Goal: Contribute content

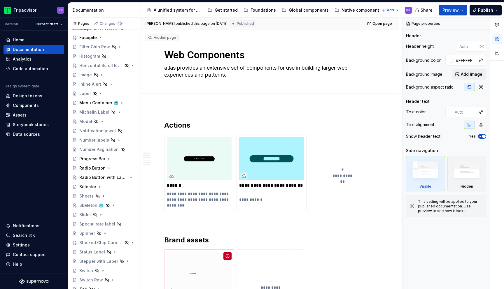
scroll to position [197, 0]
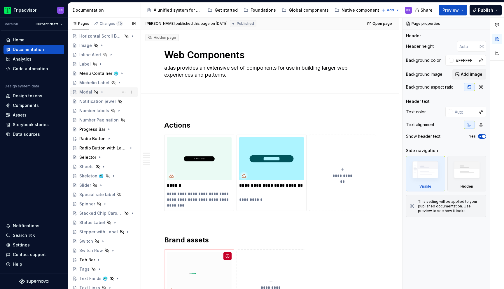
click at [108, 92] on div "Modal" at bounding box center [107, 92] width 57 height 8
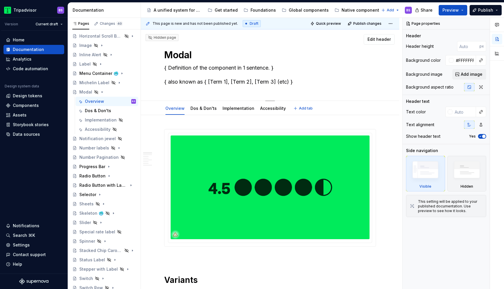
click at [199, 71] on textarea "{ Definition of the component in 1 sentence. } { also known as { [Term 1], [Ter…" at bounding box center [269, 74] width 212 height 23
click at [277, 67] on textarea "{ Definition of the component in 1 sentence. } { also known as { [Term 1], [Ter…" at bounding box center [269, 74] width 212 height 23
paste textarea "A modal is an interface element that appears over other content. It requires an…"
type textarea "*"
type textarea "A modal is an interface element that appears over other content. It requires an…"
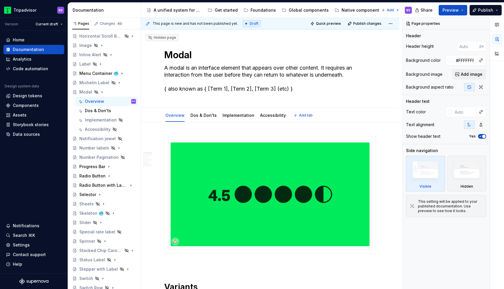
type textarea "*"
type textarea "A modal is an interface element that appears over other content. It requires an…"
click at [298, 87] on textarea "A modal is an interface element that appears over other content. It requires an…" at bounding box center [269, 78] width 212 height 30
paste textarea "Dialog, Popup, Modal window"
type textarea "*"
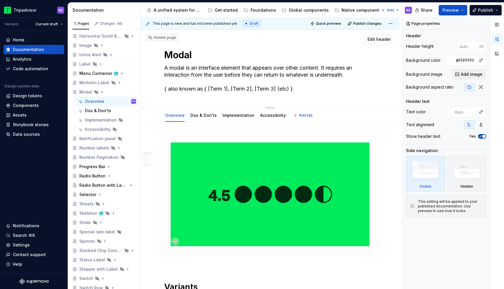
type textarea "A modal is an interface element that appears over other content. It requires an…"
type textarea "*"
type textarea "A modal is an interface element that appears over other content. It requires an…"
type textarea "*"
type textarea "A modal is an interface element that appears over other content. It requires an…"
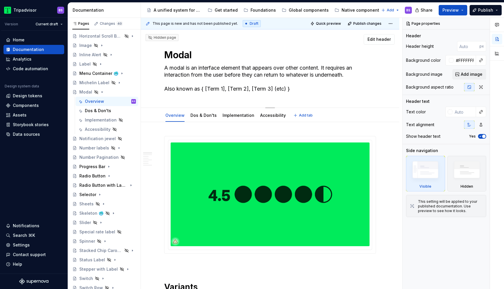
paste textarea "Dialog, Popup, Modal window"
type textarea "*"
type textarea "A modal is an interface element that appears over other content. It requires an…"
type textarea "*"
type textarea "A modal is an interface element that appears over other content. It requires an…"
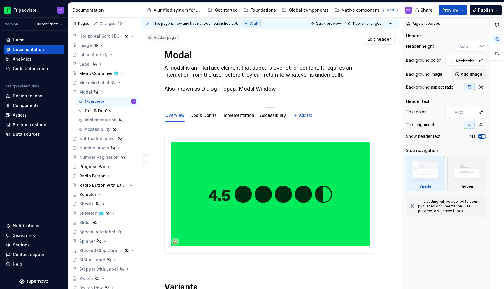
click at [309, 92] on textarea "A modal is an interface element that appears over other content. It requires an…" at bounding box center [269, 78] width 212 height 30
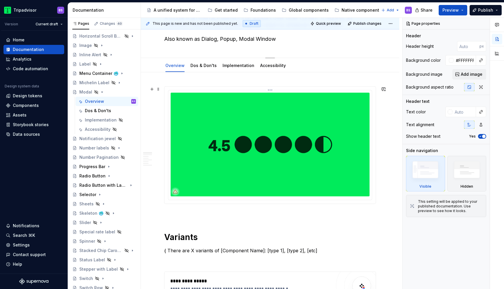
type textarea "*"
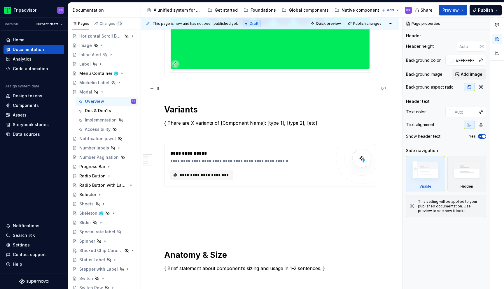
scroll to position [222, 0]
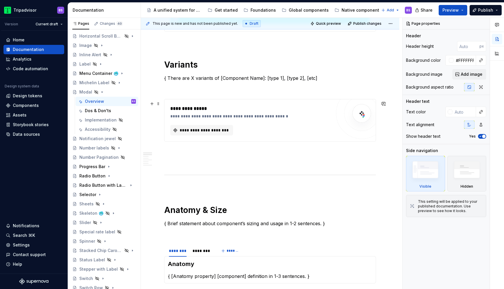
type textarea "A modal is an interface element that appears over other content. It requires an…"
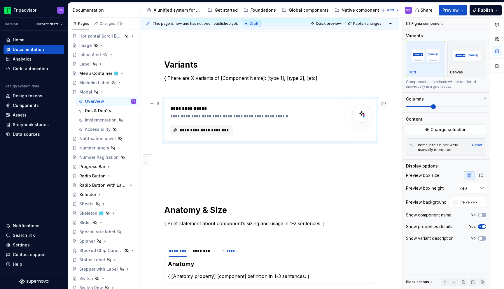
click at [326, 121] on div "**********" at bounding box center [250, 120] width 161 height 30
click at [436, 128] on span "Change selection" at bounding box center [448, 130] width 36 height 6
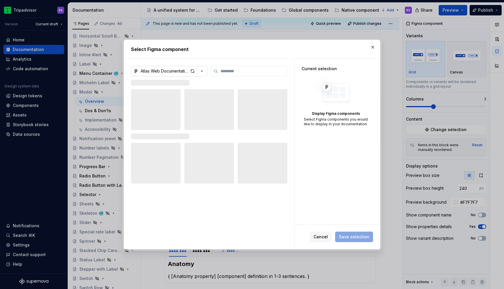
click at [200, 70] on icon "button" at bounding box center [202, 71] width 6 height 6
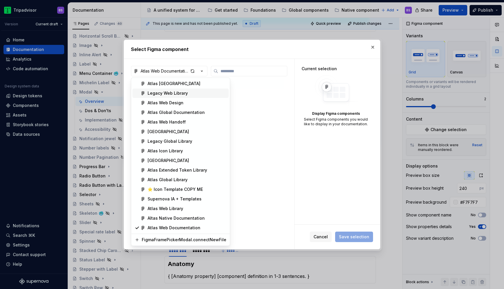
type textarea "*"
click at [190, 208] on div "Atlas Web Library" at bounding box center [186, 209] width 79 height 6
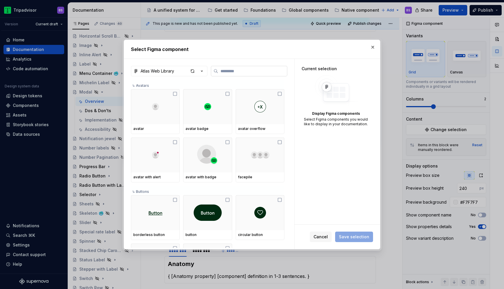
click at [231, 70] on input "search" at bounding box center [252, 71] width 69 height 6
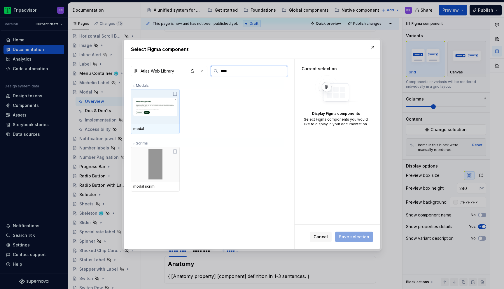
type input "*****"
click at [161, 112] on img at bounding box center [155, 107] width 44 height 30
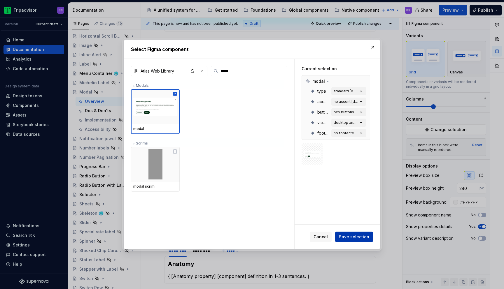
click at [352, 235] on span "Save selection" at bounding box center [354, 237] width 30 height 6
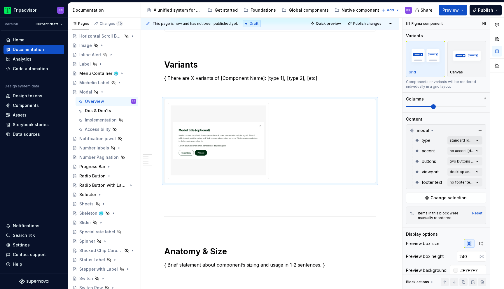
click at [479, 141] on div "Comments Open comments No comments yet Select ‘Comment’ from the block context …" at bounding box center [452, 154] width 101 height 272
click at [420, 168] on span "standard" at bounding box center [423, 169] width 18 height 6
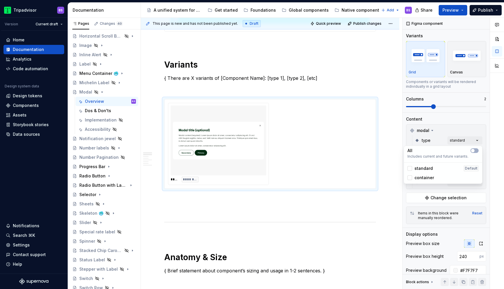
click at [421, 176] on span "container" at bounding box center [424, 178] width 20 height 6
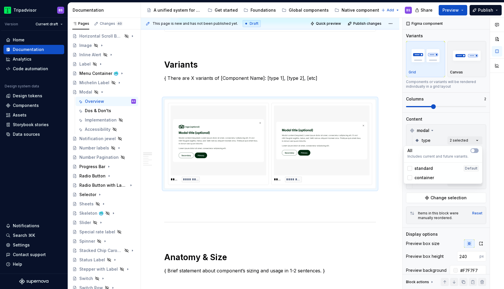
click at [420, 167] on span "standard" at bounding box center [423, 169] width 18 height 6
click at [420, 168] on span "standard" at bounding box center [423, 169] width 18 height 6
click at [420, 176] on span "container" at bounding box center [424, 178] width 20 height 6
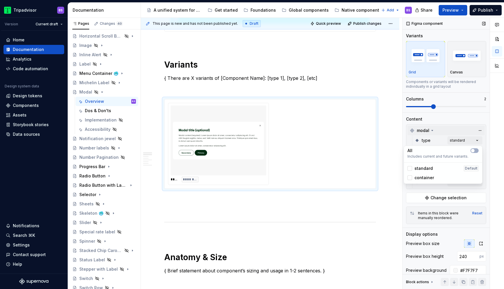
click at [446, 130] on div "Comments Open comments No comments yet Select ‘Comment’ from the block context …" at bounding box center [452, 154] width 101 height 272
click at [471, 150] on div "Comments Open comments No comments yet Select ‘Comment’ from the block context …" at bounding box center [452, 154] width 101 height 272
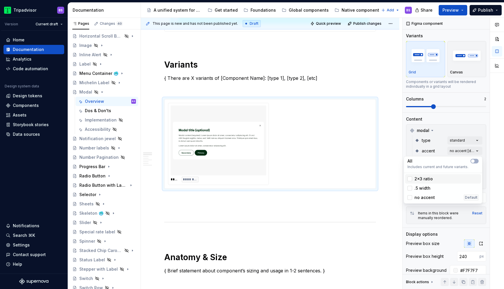
click at [431, 179] on span "2x3 ratio" at bounding box center [423, 179] width 18 height 6
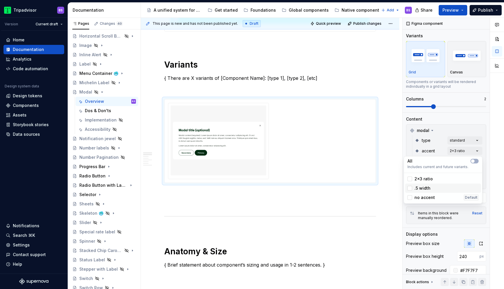
click at [430, 187] on div ".5 width" at bounding box center [442, 188] width 71 height 6
click at [430, 197] on span "no accent" at bounding box center [424, 198] width 20 height 6
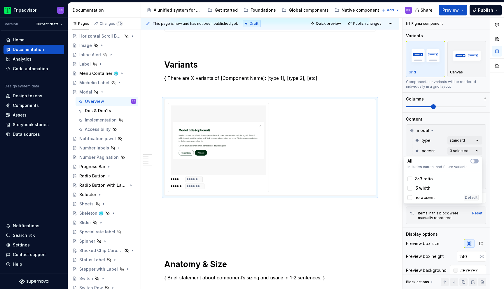
click at [430, 197] on span "no accent" at bounding box center [424, 198] width 20 height 6
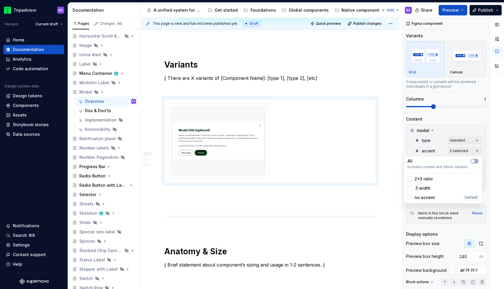
click at [422, 187] on span ".5 width" at bounding box center [422, 188] width 16 height 6
click at [422, 178] on span "2x3 ratio" at bounding box center [423, 179] width 18 height 6
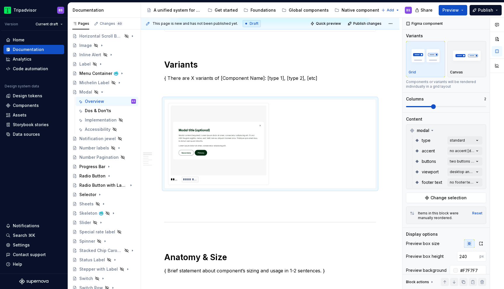
click at [447, 124] on div "Comments Open comments No comments yet Select ‘Comment’ from the block context …" at bounding box center [452, 154] width 101 height 272
click at [457, 162] on div "Comments Open comments No comments yet Select ‘Comment’ from the block context …" at bounding box center [452, 154] width 101 height 272
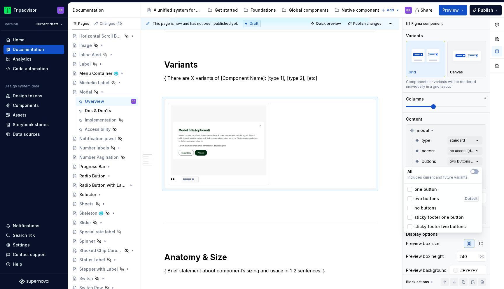
click at [421, 187] on span "one button" at bounding box center [425, 190] width 22 height 6
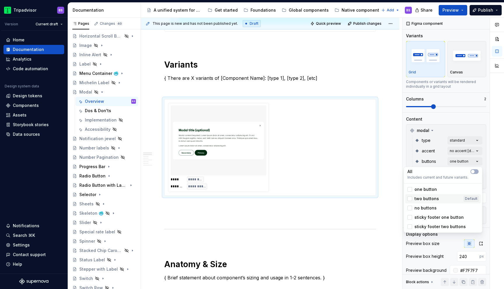
click at [423, 197] on span "two buttons" at bounding box center [426, 199] width 24 height 6
click at [423, 186] on div "one button" at bounding box center [443, 189] width 76 height 9
click at [423, 197] on span "two buttons" at bounding box center [426, 199] width 24 height 6
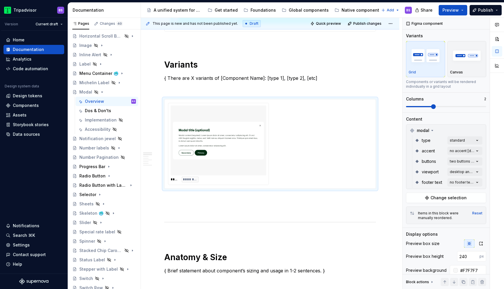
click at [395, 125] on html "Tripadvisor BS Version Current draft Home Documentation Analytics Code automati…" at bounding box center [252, 144] width 504 height 289
type textarea "*"
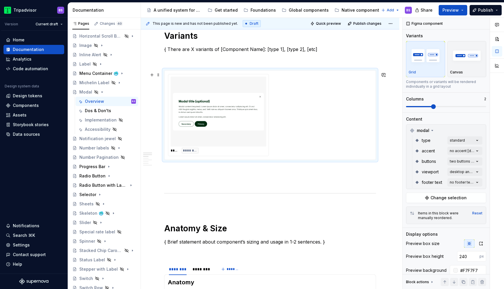
scroll to position [253, 0]
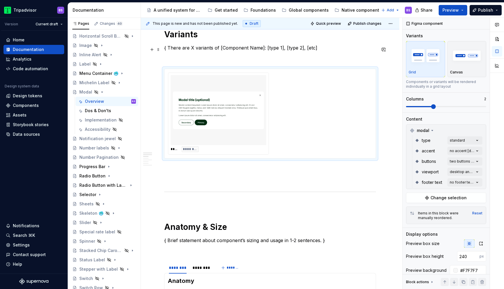
click at [204, 49] on p "{ There are X variants of [Component Name]: [type 1], [type 2], [etc]" at bounding box center [270, 47] width 212 height 7
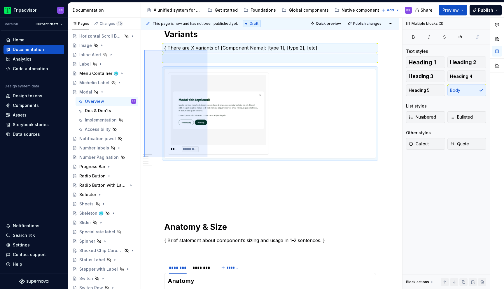
drag, startPoint x: 144, startPoint y: 50, endPoint x: 219, endPoint y: 162, distance: 135.2
click at [219, 162] on div "**********" at bounding box center [271, 154] width 261 height 272
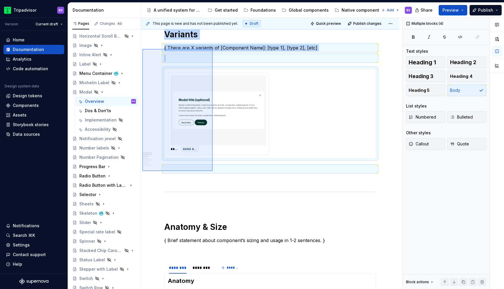
drag, startPoint x: 142, startPoint y: 49, endPoint x: 212, endPoint y: 171, distance: 140.9
click at [212, 171] on div "**********" at bounding box center [271, 154] width 261 height 272
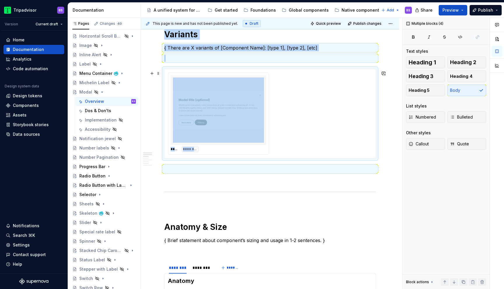
copy div "Variants { There are X variants of [Component Name]: [type 1], [type 2], [etc] …"
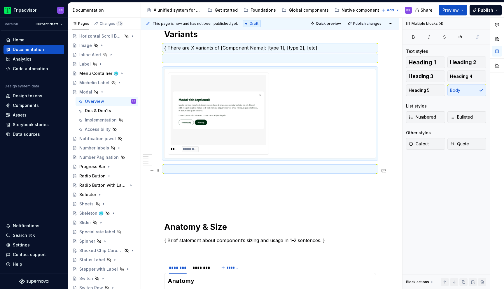
click at [183, 170] on p at bounding box center [270, 169] width 212 height 7
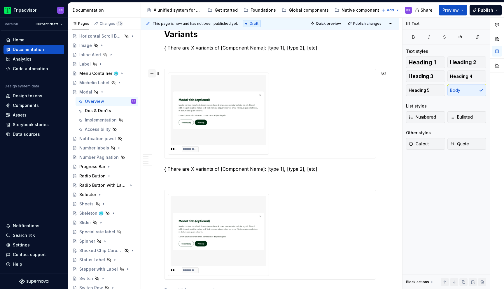
click at [151, 74] on button "button" at bounding box center [152, 73] width 8 height 8
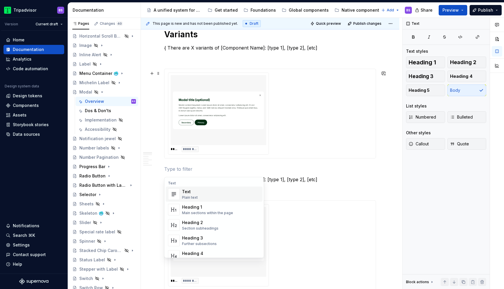
click at [199, 169] on p at bounding box center [270, 169] width 212 height 7
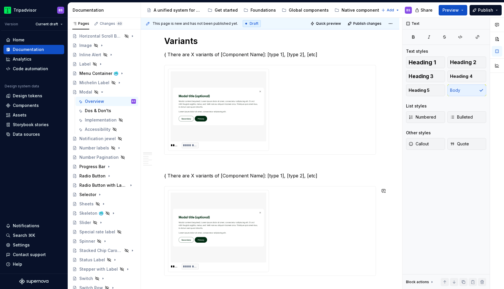
scroll to position [243, 0]
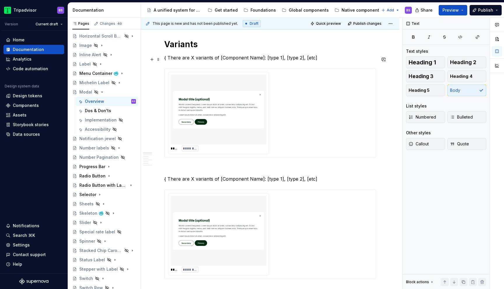
click at [168, 59] on p "{ There are X variants of [Component Name]: [type 1], [type 2], [etc]" at bounding box center [270, 57] width 212 height 7
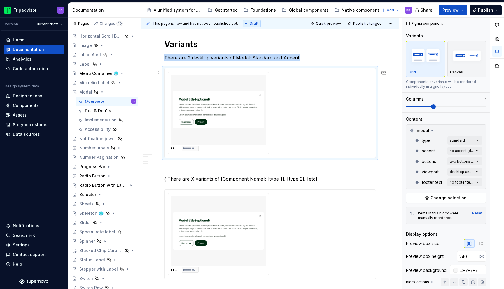
click at [232, 112] on img at bounding box center [218, 109] width 91 height 65
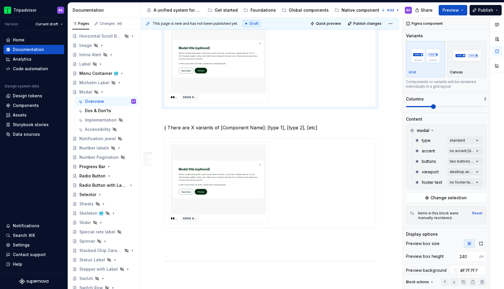
scroll to position [326, 0]
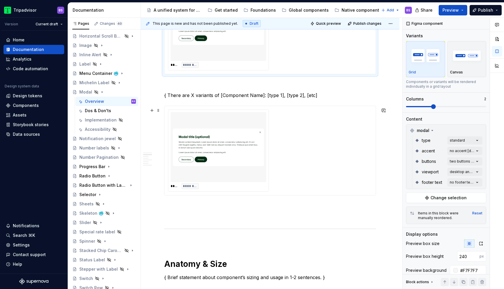
click at [249, 50] on img at bounding box center [218, 25] width 91 height 65
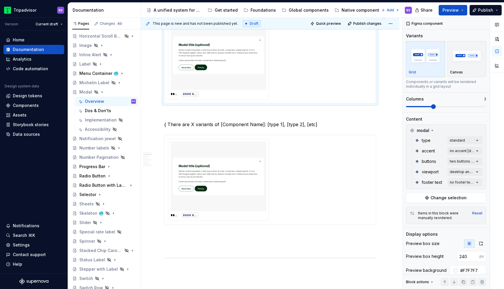
scroll to position [269, 0]
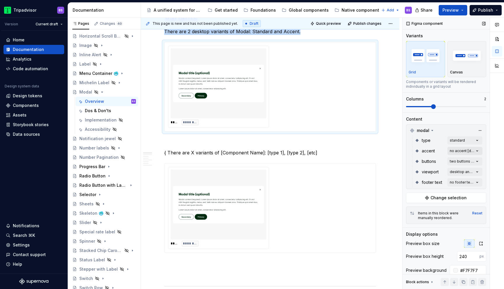
click at [458, 150] on div "Comments Open comments No comments yet Select ‘Comment’ from the block context …" at bounding box center [452, 154] width 101 height 272
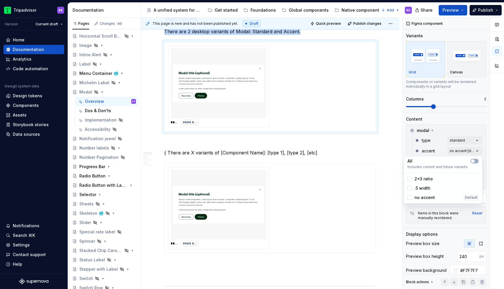
click at [458, 150] on div "Comments Open comments No comments yet Select ‘Comment’ from the block context …" at bounding box center [452, 154] width 101 height 272
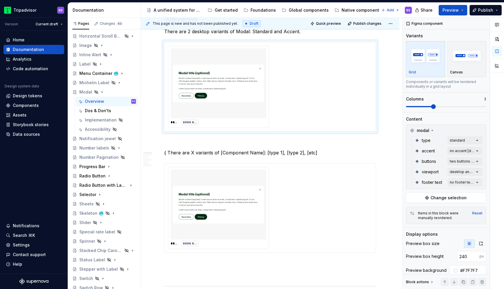
click at [458, 150] on div "Comments Open comments No comments yet Select ‘Comment’ from the block context …" at bounding box center [452, 154] width 101 height 272
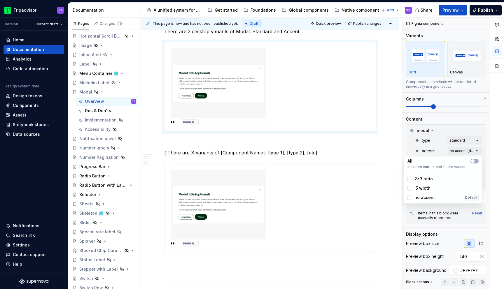
click at [456, 151] on div "Comments Open comments No comments yet Select ‘Comment’ from the block context …" at bounding box center [452, 154] width 101 height 272
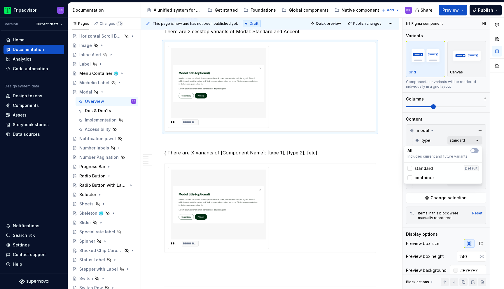
click at [460, 138] on div "Comments Open comments No comments yet Select ‘Comment’ from the block context …" at bounding box center [452, 154] width 101 height 272
click at [427, 178] on span "container" at bounding box center [424, 178] width 20 height 6
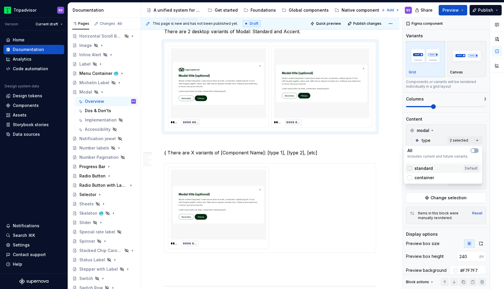
click at [409, 168] on icon at bounding box center [409, 168] width 0 height 0
click at [461, 127] on div "Comments Open comments No comments yet Select ‘Comment’ from the block context …" at bounding box center [452, 154] width 101 height 272
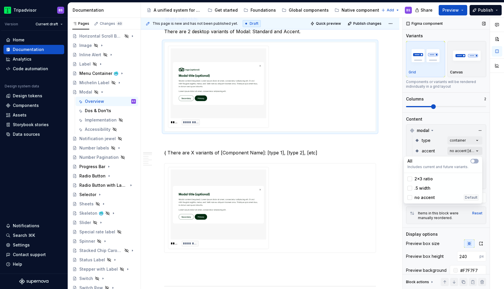
click at [463, 153] on div "Comments Open comments No comments yet Select ‘Comment’ from the block context …" at bounding box center [452, 154] width 101 height 272
click at [425, 176] on span "2x3 ratio" at bounding box center [423, 179] width 18 height 6
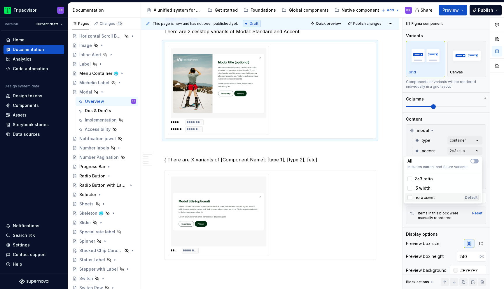
click at [422, 197] on span "no accent" at bounding box center [424, 198] width 20 height 6
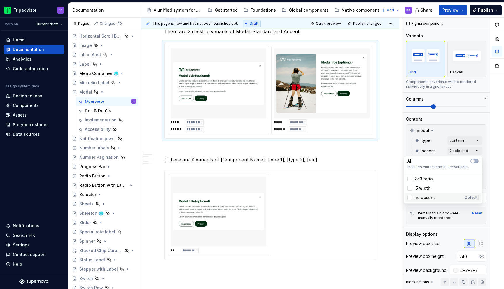
click at [420, 201] on div "no accent Default" at bounding box center [443, 197] width 76 height 9
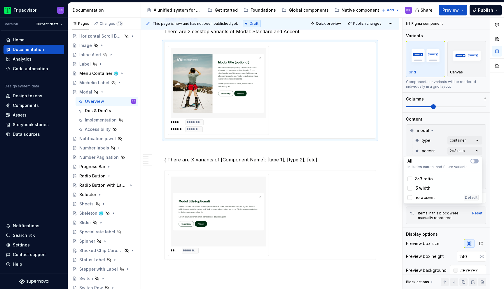
click at [420, 189] on span ".5 width" at bounding box center [422, 188] width 16 height 6
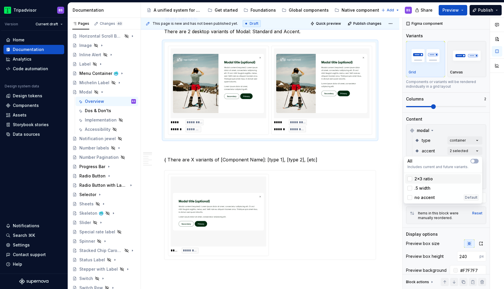
click at [421, 177] on span "2x3 ratio" at bounding box center [423, 179] width 18 height 6
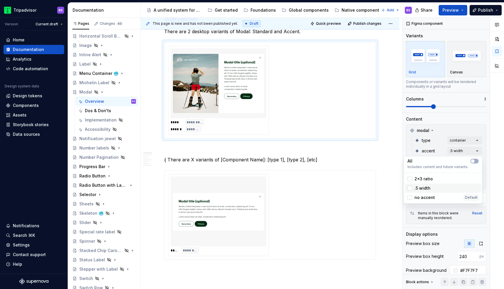
click at [424, 186] on span ".5 width" at bounding box center [422, 188] width 16 height 6
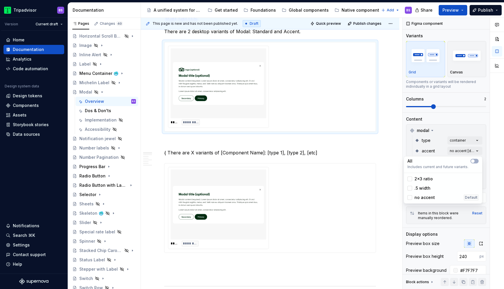
click at [465, 140] on div "Comments Open comments No comments yet Select ‘Comment’ from the block context …" at bounding box center [452, 154] width 101 height 272
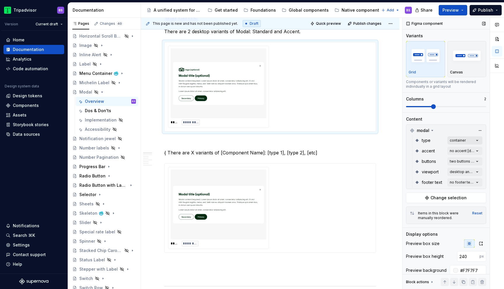
click at [459, 140] on div "Comments Open comments No comments yet Select ‘Comment’ from the block context …" at bounding box center [452, 154] width 101 height 272
click at [431, 168] on span "standard" at bounding box center [423, 169] width 18 height 6
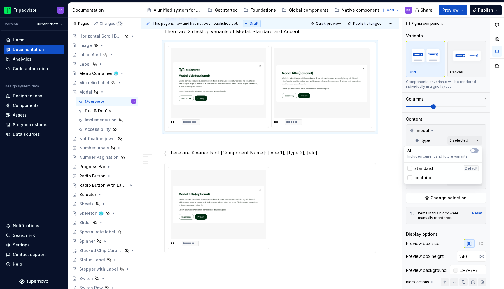
click at [428, 179] on span "container" at bounding box center [424, 178] width 20 height 6
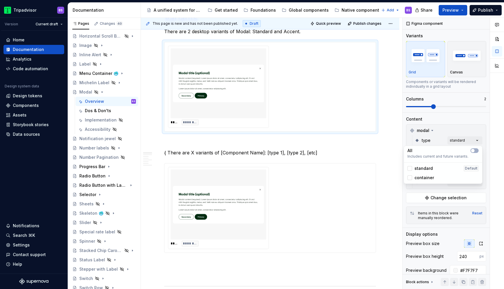
click at [458, 118] on div "Comments Open comments No comments yet Select ‘Comment’ from the block context …" at bounding box center [452, 154] width 101 height 272
click at [460, 151] on div "Comments Open comments No comments yet Select ‘Comment’ from the block context …" at bounding box center [452, 154] width 101 height 272
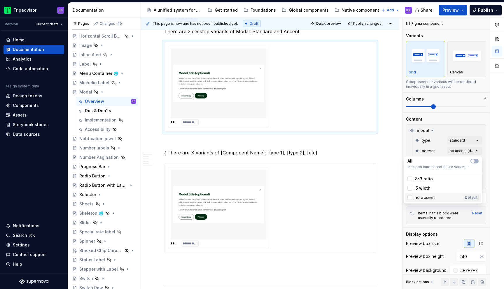
click at [421, 198] on span "no accent" at bounding box center [424, 198] width 20 height 6
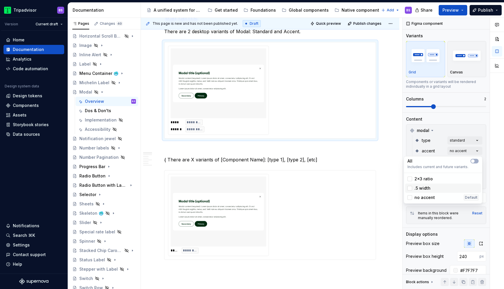
click at [421, 185] on span ".5 width" at bounding box center [422, 188] width 16 height 6
click at [423, 177] on span "2x3 ratio" at bounding box center [423, 179] width 18 height 6
click at [409, 179] on icon at bounding box center [409, 179] width 0 height 0
click at [409, 188] on icon at bounding box center [409, 188] width 0 height 0
click at [409, 198] on icon at bounding box center [409, 198] width 0 height 0
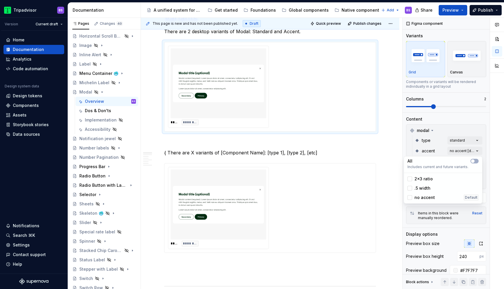
click at [440, 127] on div "Comments Open comments No comments yet Select ‘Comment’ from the block context …" at bounding box center [452, 154] width 101 height 272
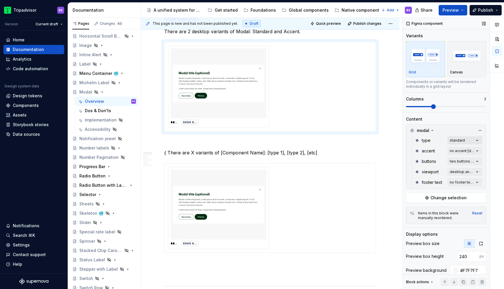
click at [458, 142] on div "Comments Open comments No comments yet Select ‘Comment’ from the block context …" at bounding box center [452, 154] width 101 height 272
click at [428, 177] on span "container" at bounding box center [424, 178] width 20 height 6
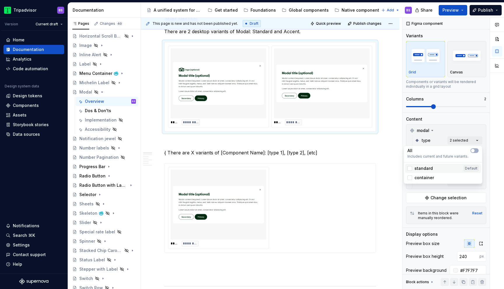
click at [426, 166] on span "standard" at bounding box center [423, 169] width 18 height 6
click at [444, 131] on div "Comments Open comments No comments yet Select ‘Comment’ from the block context …" at bounding box center [452, 154] width 101 height 272
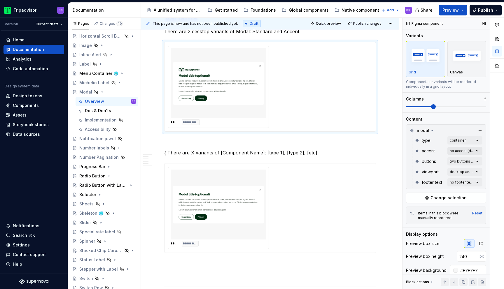
click at [456, 150] on div "Comments Open comments No comments yet Select ‘Comment’ from the block context …" at bounding box center [452, 154] width 101 height 272
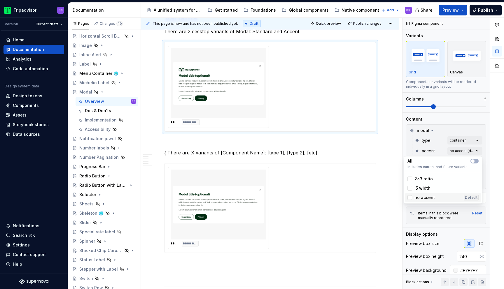
click at [421, 196] on span "no accent" at bounding box center [424, 198] width 20 height 6
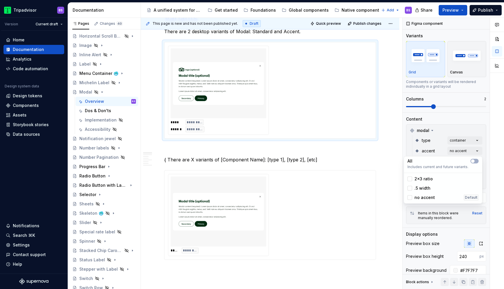
click at [423, 188] on span ".5 width" at bounding box center [422, 188] width 16 height 6
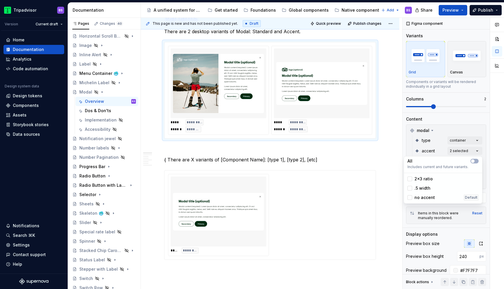
click at [424, 179] on span "2x3 ratio" at bounding box center [423, 179] width 18 height 6
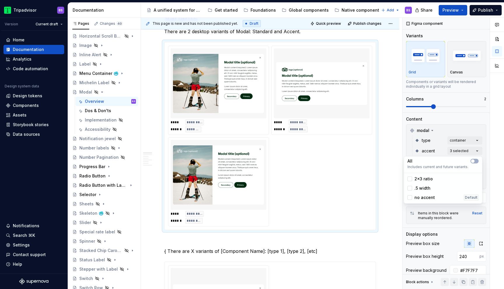
click at [317, 84] on html "Tripadvisor BS Version Current draft Home Documentation Analytics Code automati…" at bounding box center [252, 144] width 504 height 289
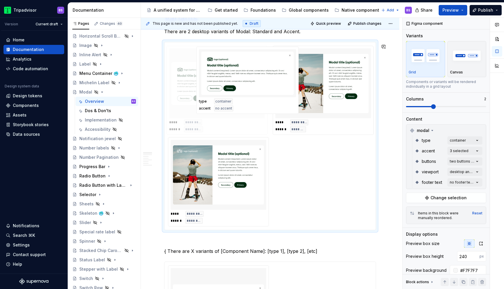
drag, startPoint x: 321, startPoint y: 89, endPoint x: 242, endPoint y: 88, distance: 79.0
click at [242, 88] on body "Tripadvisor BS Version Current draft Home Documentation Analytics Code automati…" at bounding box center [252, 144] width 504 height 289
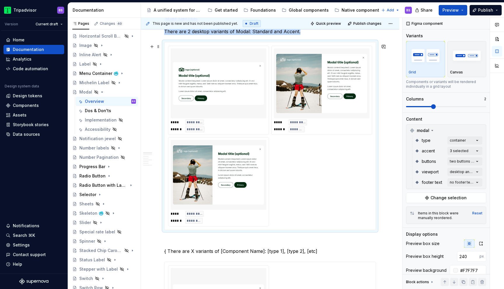
click at [249, 171] on img at bounding box center [218, 174] width 91 height 65
click at [261, 150] on img at bounding box center [218, 174] width 91 height 65
click at [456, 154] on div "Comments Open comments No comments yet Select ‘Comment’ from the block context …" at bounding box center [452, 154] width 101 height 272
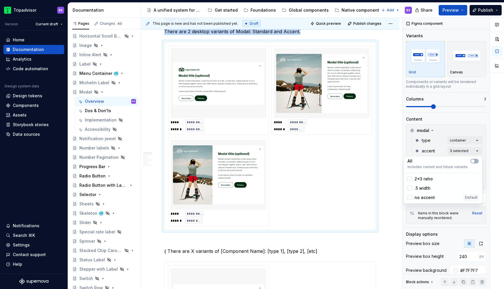
click at [424, 179] on span "2x3 ratio" at bounding box center [423, 179] width 18 height 6
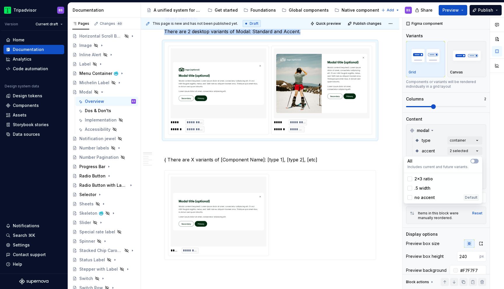
click at [465, 129] on div "Comments Open comments No comments yet Select ‘Comment’ from the block context …" at bounding box center [452, 154] width 101 height 272
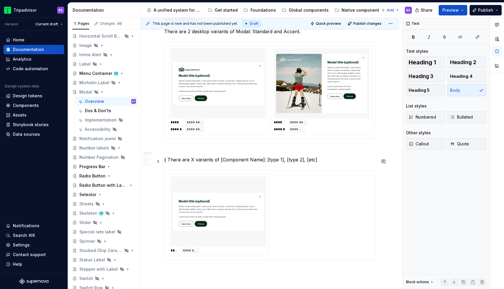
click at [200, 160] on p "{ There are X variants of [Component Name]: [type 1], [type 2], [etc]" at bounding box center [270, 159] width 212 height 7
click at [192, 34] on p "There are 2 desktop variants of Modal: Standard and Accent." at bounding box center [270, 31] width 212 height 7
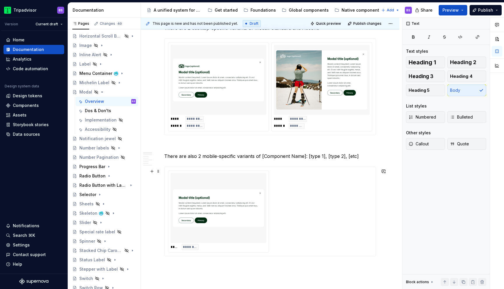
scroll to position [277, 0]
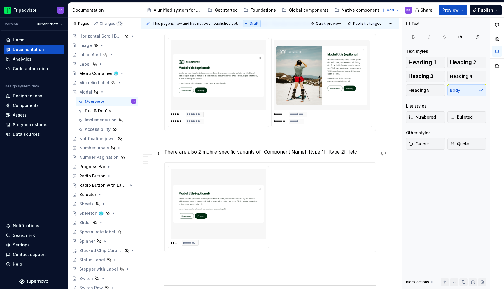
click at [261, 153] on p "There are also 2 mobile-specific variants of [Component Name]: [type 1], [type …" at bounding box center [270, 151] width 212 height 7
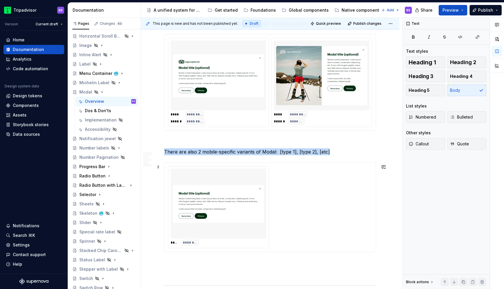
click at [297, 189] on div "**** ********" at bounding box center [270, 207] width 204 height 82
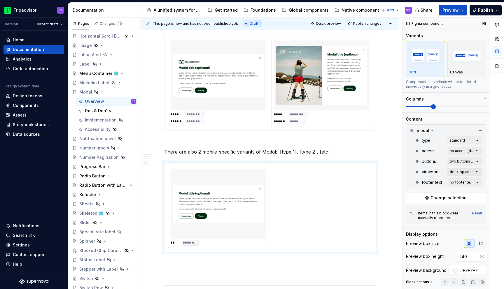
click at [461, 173] on div "Comments Open comments No comments yet Select ‘Comment’ from the block context …" at bounding box center [452, 154] width 101 height 272
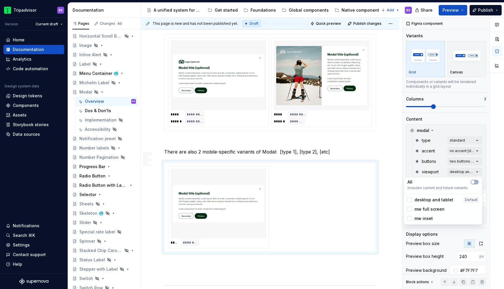
click at [435, 209] on span "mw full screen" at bounding box center [429, 209] width 30 height 6
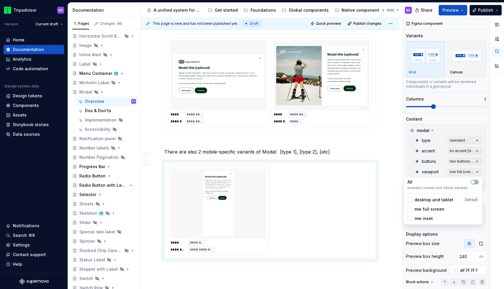
click at [426, 217] on span "mw inset" at bounding box center [423, 219] width 18 height 6
click at [427, 203] on div "desktop and tablet Default" at bounding box center [443, 199] width 76 height 9
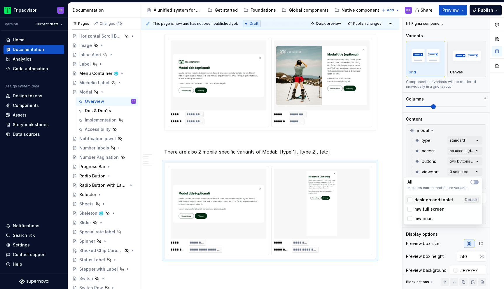
click at [427, 203] on div "desktop and tablet Default" at bounding box center [443, 199] width 76 height 9
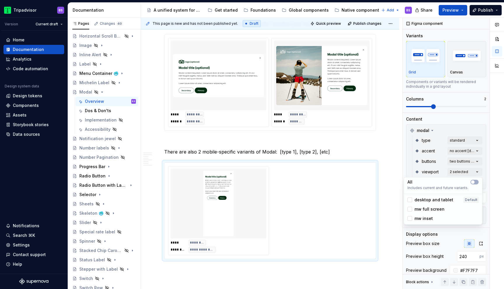
click at [443, 166] on div "Comments Open comments No comments yet Select ‘Comment’ from the block context …" at bounding box center [452, 154] width 101 height 272
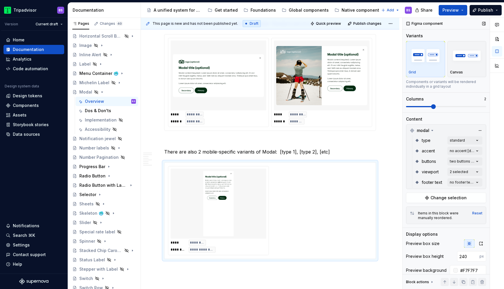
click at [427, 173] on span "viewport" at bounding box center [429, 172] width 17 height 6
click at [463, 142] on div "Comments Open comments No comments yet Select ‘Comment’ from the block context …" at bounding box center [452, 154] width 101 height 272
click at [432, 175] on span "container" at bounding box center [424, 178] width 20 height 6
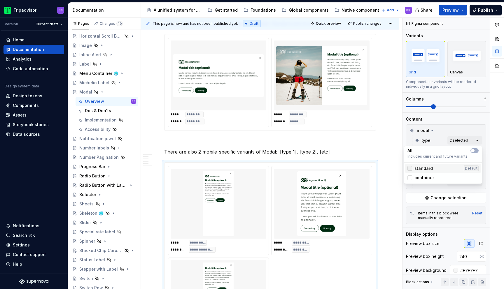
click at [409, 168] on icon at bounding box center [409, 168] width 0 height 0
click at [365, 148] on html "Tripadvisor BS Version Current draft Home Documentation Analytics Code automati…" at bounding box center [252, 144] width 504 height 289
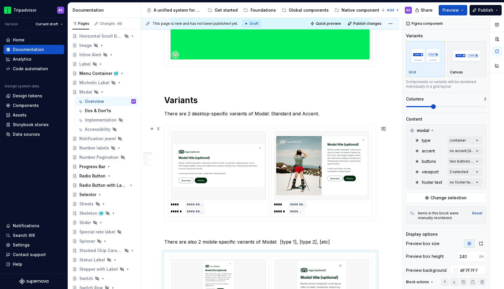
scroll to position [183, 0]
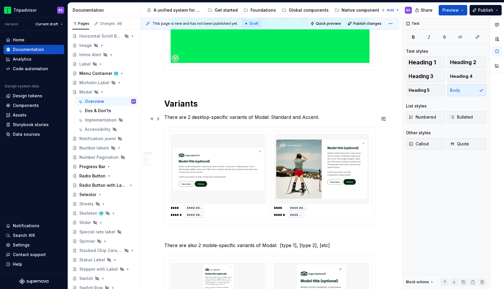
click at [285, 116] on p "There are 2 desktop-specific variants of Modal: Standard and Accent." at bounding box center [270, 117] width 212 height 7
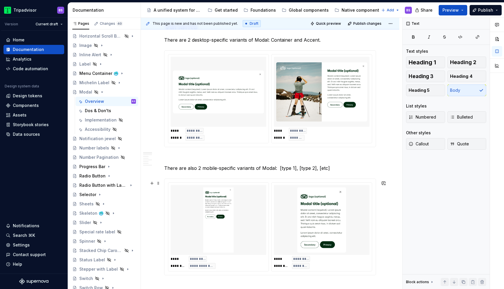
scroll to position [242, 0]
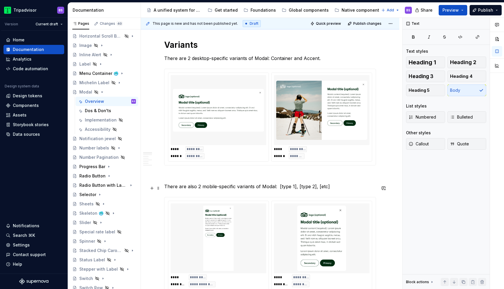
click at [279, 188] on p "There are also 2 mobile-specific variants of Modal: [type 1], [type 2], [etc]" at bounding box center [270, 186] width 212 height 7
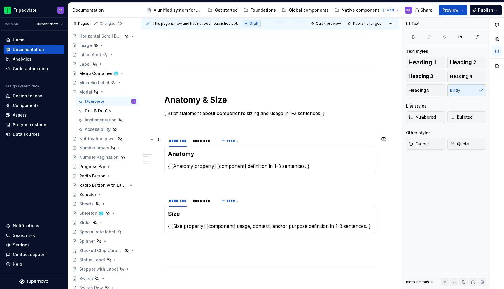
scroll to position [501, 0]
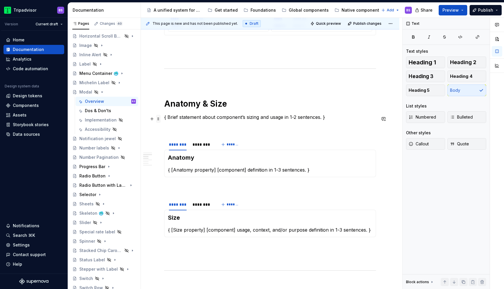
click at [158, 119] on span at bounding box center [158, 119] width 5 height 8
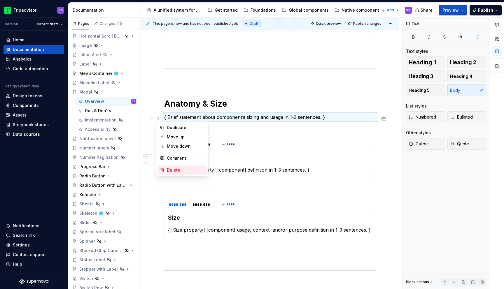
click at [174, 168] on div "Delete" at bounding box center [186, 170] width 38 height 6
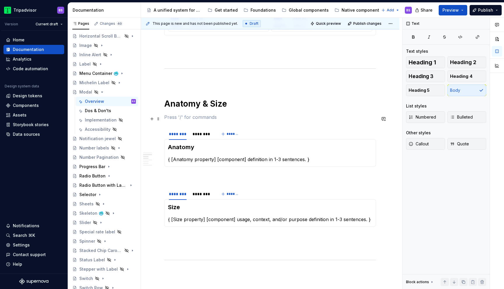
click at [166, 117] on p at bounding box center [270, 117] width 212 height 7
click at [158, 118] on span at bounding box center [158, 119] width 5 height 8
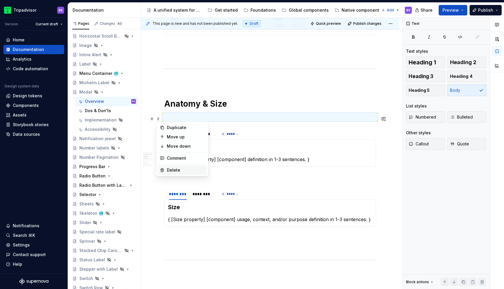
click at [177, 169] on div "Delete" at bounding box center [186, 170] width 38 height 6
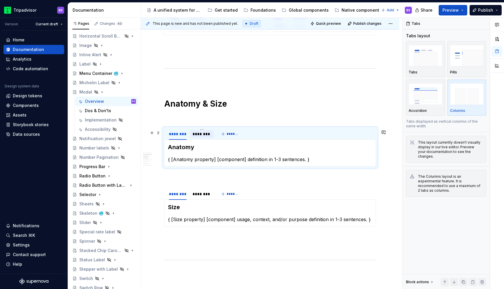
click at [202, 137] on div "********" at bounding box center [201, 134] width 19 height 6
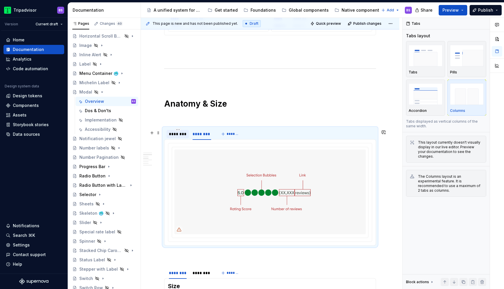
click at [179, 137] on div "********" at bounding box center [178, 134] width 18 height 6
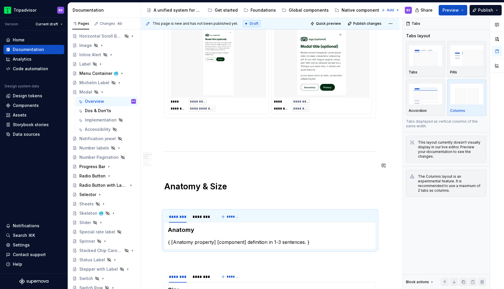
scroll to position [410, 0]
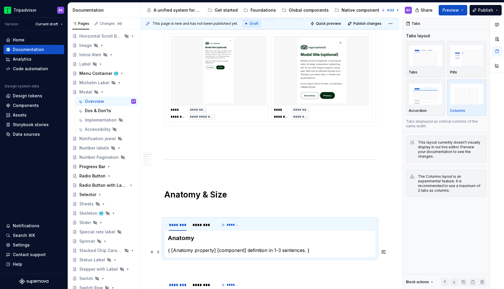
click at [191, 252] on p "{ [Anatomy property] [component] definition in 1-3 sentences. }" at bounding box center [270, 250] width 204 height 7
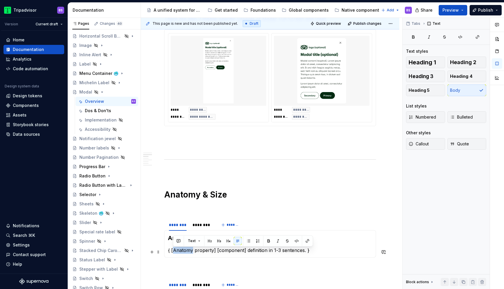
click at [191, 252] on p "{ [Anatomy property] [component] definition in 1-3 sentences. }" at bounding box center [270, 250] width 204 height 7
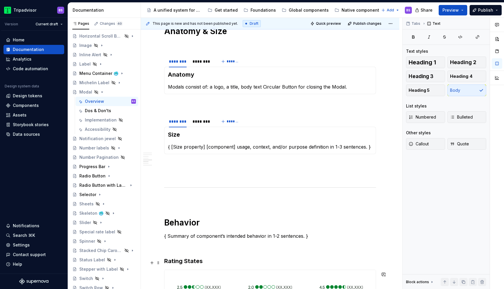
scroll to position [539, 0]
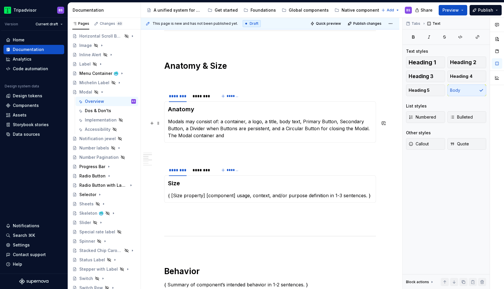
click at [238, 138] on p "Modals may consist of: a container, a logo, a title, body text, Primary Button,…" at bounding box center [270, 128] width 204 height 21
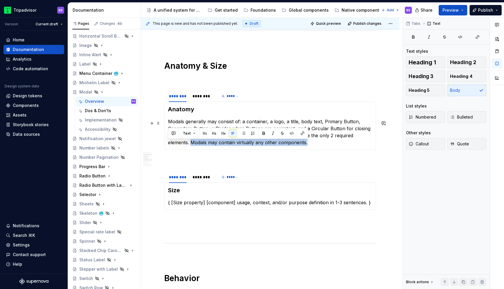
drag, startPoint x: 290, startPoint y: 145, endPoint x: 168, endPoint y: 146, distance: 122.4
click at [168, 146] on div "Anatomy Modals generally may consist of: a container, a logo, a title, body tex…" at bounding box center [270, 125] width 212 height 48
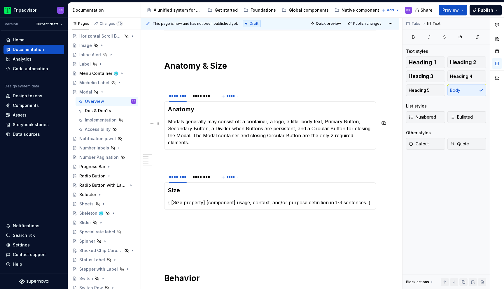
click at [184, 137] on p "Modals generally may consist of: a container, a logo, a title, body text, Prima…" at bounding box center [270, 132] width 204 height 28
click at [185, 138] on p "Modals generally may consist of: a container, a logo, a title, body text, Prima…" at bounding box center [270, 132] width 204 height 28
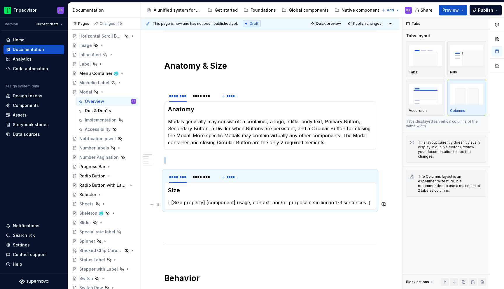
click at [271, 206] on p "{ [Size property] [component] usage, context, and/or purpose definition in 1-3 …" at bounding box center [270, 202] width 204 height 7
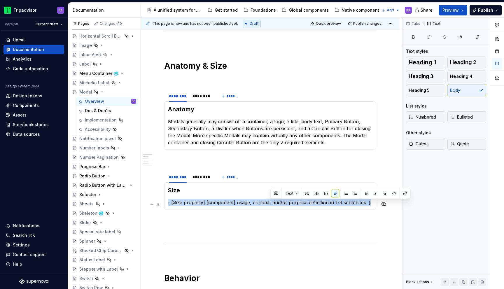
click at [271, 206] on p "{ [Size property] [component] usage, context, and/or purpose definition in 1-3 …" at bounding box center [270, 202] width 204 height 7
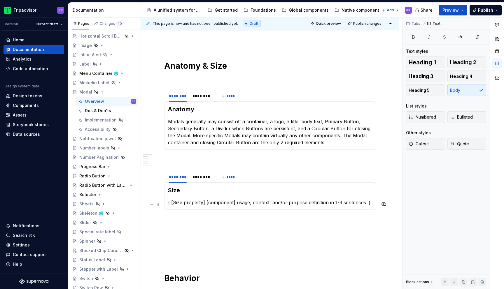
click at [372, 204] on p "{ [Size property] [component] usage, context, and/or purpose definition in 1-3 …" at bounding box center [270, 202] width 204 height 7
click at [289, 204] on p "Modals can span any number of page grid columns." at bounding box center [270, 202] width 204 height 7
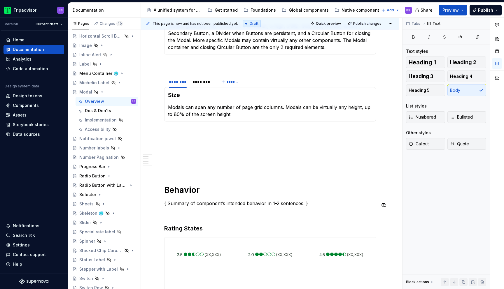
scroll to position [634, 0]
click at [186, 115] on p "Modals can span any number of page grid columns. Modals can be virtually any he…" at bounding box center [270, 110] width 204 height 14
click at [207, 115] on p "Modals can span any number of page grid columns. Modals can be virtually any he…" at bounding box center [270, 110] width 204 height 14
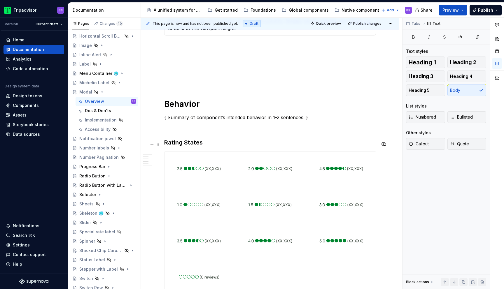
scroll to position [727, 0]
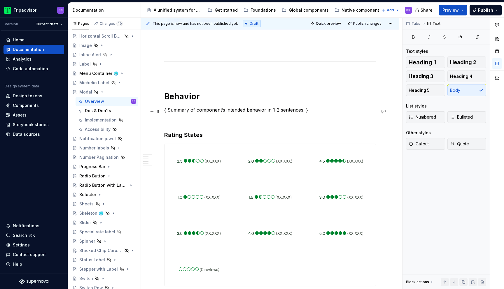
click at [242, 110] on p "{ Summary of component’s intended behavior in 1-2 sentences. }" at bounding box center [270, 109] width 212 height 7
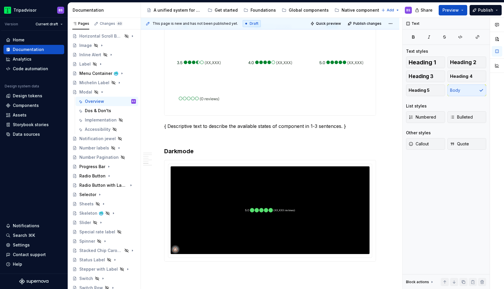
scroll to position [782, 0]
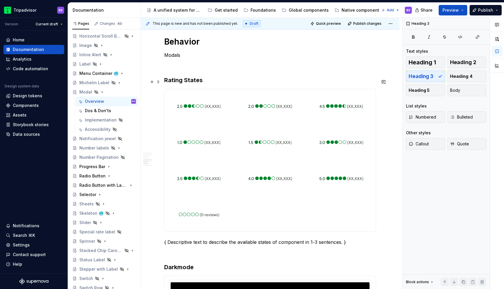
click at [186, 81] on h3 "Rating States" at bounding box center [270, 80] width 212 height 8
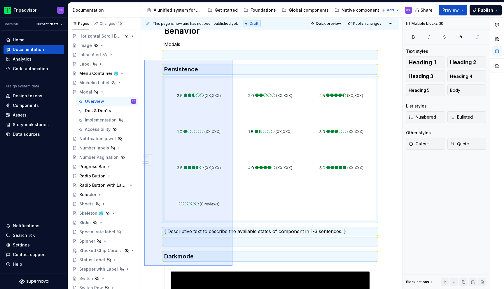
scroll to position [796, 0]
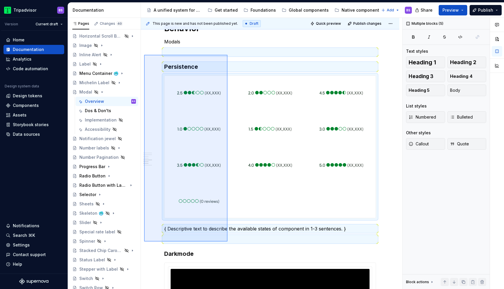
drag, startPoint x: 144, startPoint y: 68, endPoint x: 227, endPoint y: 242, distance: 192.4
click at [227, 242] on div "**********" at bounding box center [271, 154] width 261 height 272
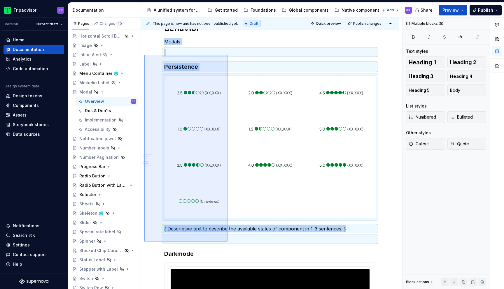
copy div "Modals Persistence { Descriptive text to describe the available states of compo…"
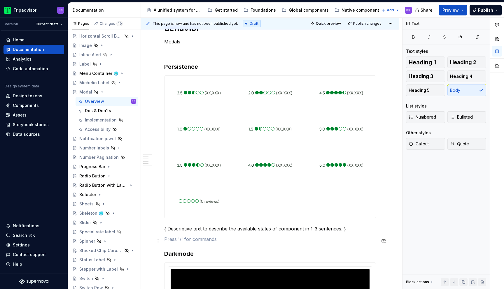
click at [214, 242] on p at bounding box center [270, 239] width 212 height 7
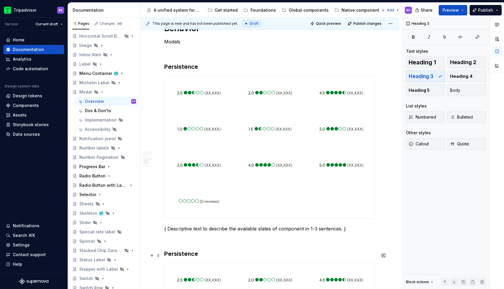
click at [194, 254] on h3 "Persistence" at bounding box center [270, 254] width 212 height 8
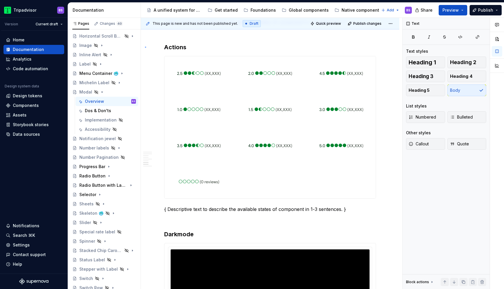
scroll to position [980, 0]
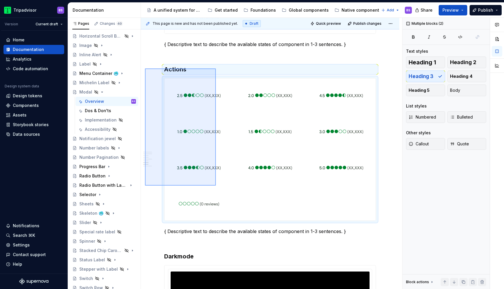
drag, startPoint x: 145, startPoint y: 47, endPoint x: 216, endPoint y: 188, distance: 158.2
click at [216, 188] on div "**********" at bounding box center [271, 154] width 261 height 272
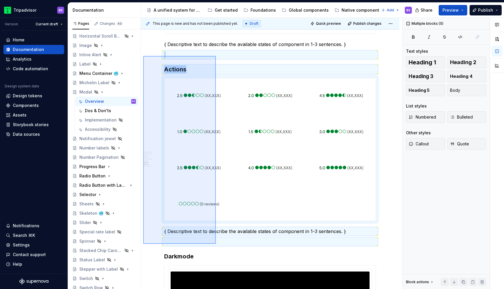
drag, startPoint x: 143, startPoint y: 56, endPoint x: 216, endPoint y: 244, distance: 201.5
click at [216, 244] on div "**********" at bounding box center [271, 154] width 261 height 272
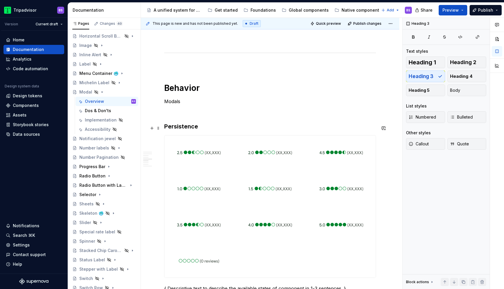
scroll to position [752, 0]
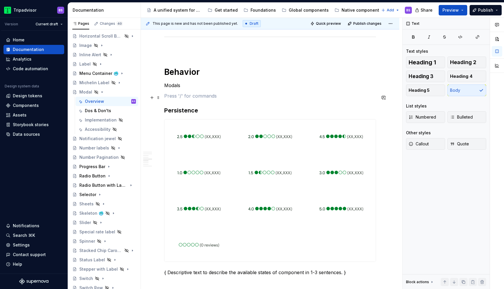
click at [169, 98] on p at bounding box center [270, 95] width 212 height 7
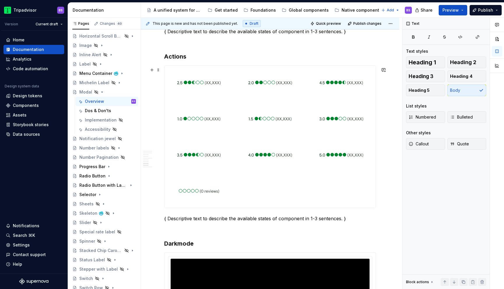
scroll to position [1176, 0]
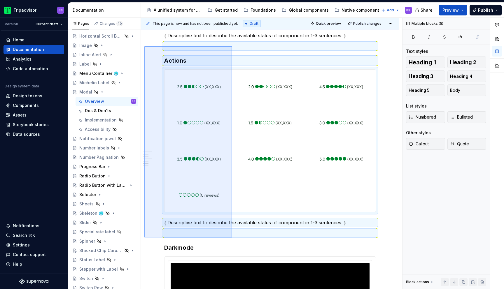
drag, startPoint x: 144, startPoint y: 46, endPoint x: 232, endPoint y: 238, distance: 210.4
click at [232, 238] on div "**********" at bounding box center [271, 154] width 261 height 272
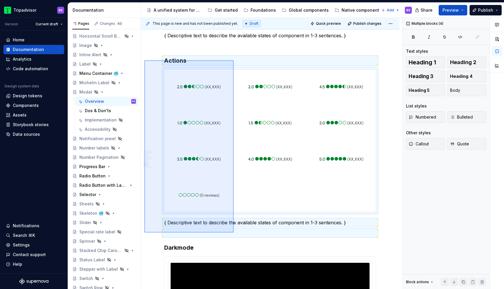
drag, startPoint x: 144, startPoint y: 60, endPoint x: 233, endPoint y: 233, distance: 194.0
click at [233, 233] on div "**********" at bounding box center [271, 154] width 261 height 272
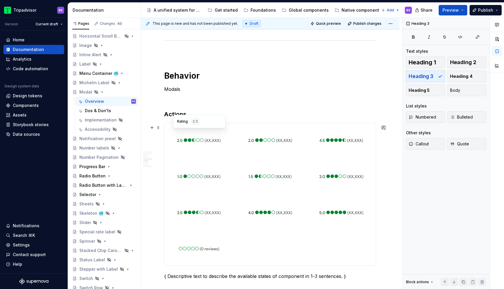
scroll to position [751, 0]
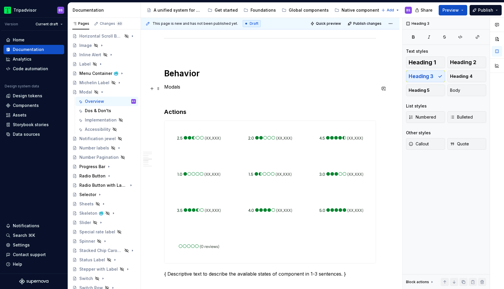
click at [188, 89] on p "Modals" at bounding box center [270, 86] width 212 height 7
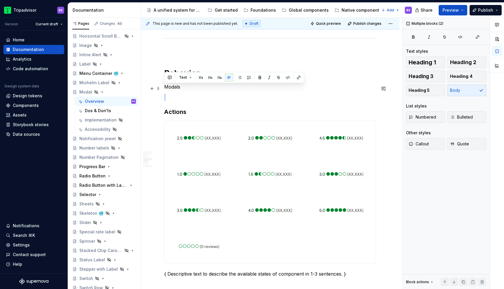
click at [188, 89] on p "Modals" at bounding box center [270, 86] width 212 height 7
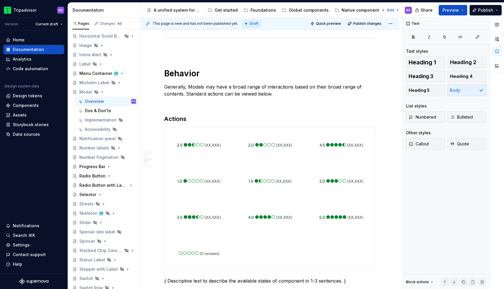
type textarea "*"
